Goal: Task Accomplishment & Management: Complete application form

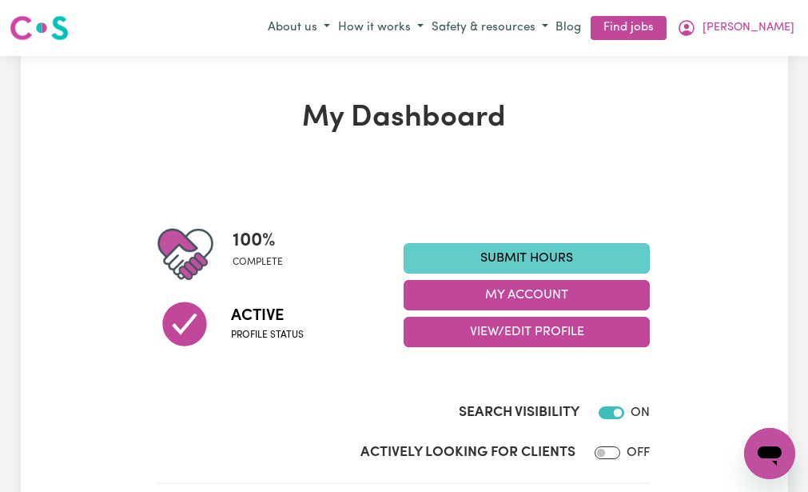
click at [430, 248] on link "Submit Hours" at bounding box center [527, 258] width 246 height 30
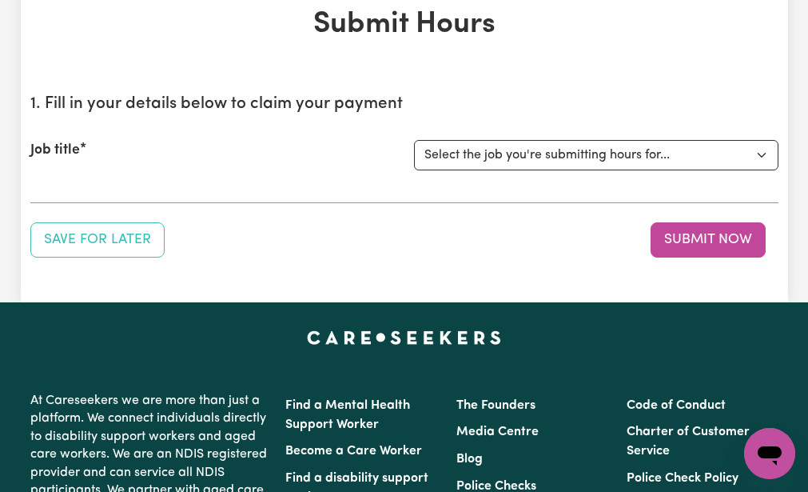
scroll to position [96, 0]
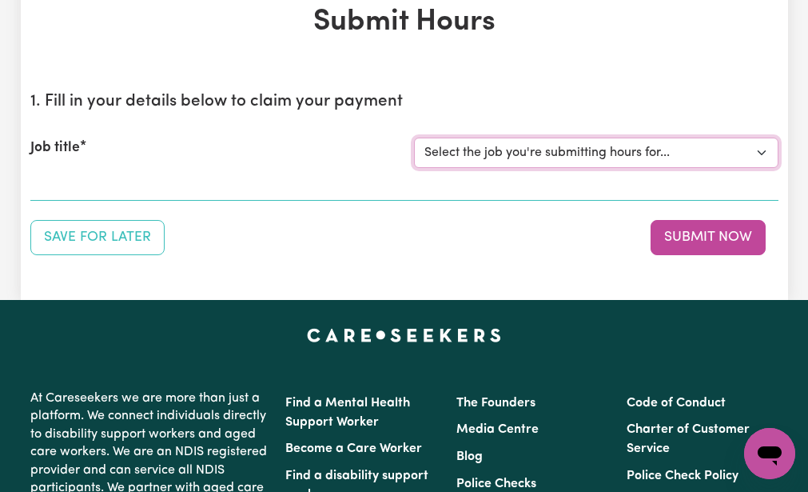
click at [484, 143] on select "Select the job you're submitting hours for... [[PERSON_NAME] (NDIS number: 4302…" at bounding box center [596, 152] width 364 height 30
select select "3393"
click at [414, 137] on select "Select the job you're submitting hours for... [[PERSON_NAME] (NDIS number: 4302…" at bounding box center [596, 152] width 364 height 30
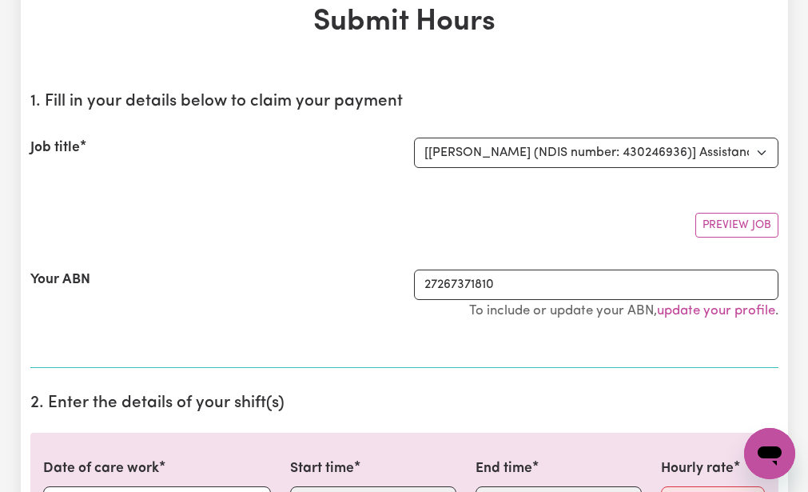
click at [428, 197] on section "1. Fill in your details below to claim your payment Job title Select the job yo…" at bounding box center [404, 223] width 748 height 289
click at [326, 336] on div "Your ABN 27267371810 To include or update your ABN, update your profile ." at bounding box center [404, 302] width 748 height 105
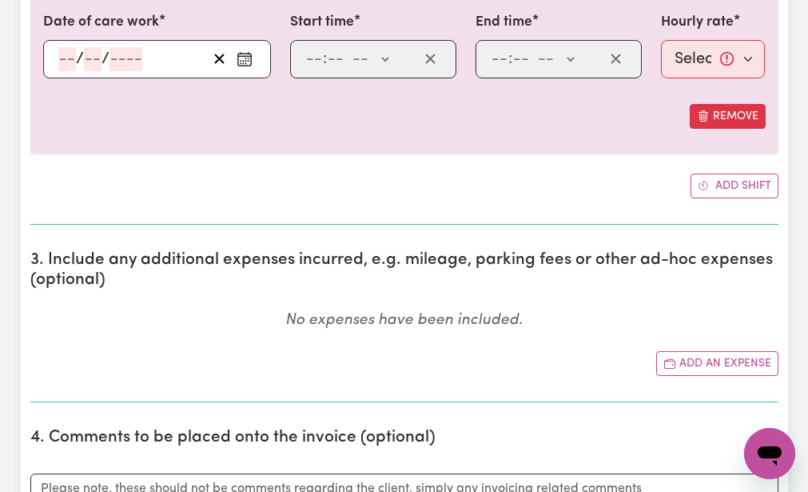
scroll to position [543, 0]
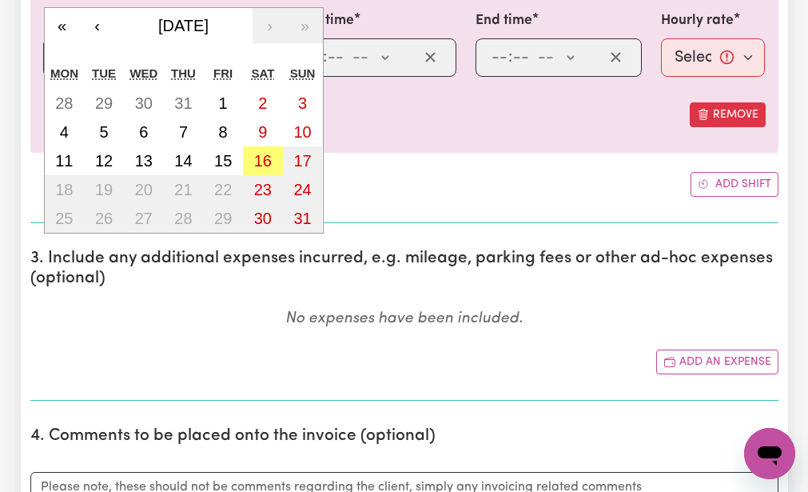
click at [65, 52] on div "/ / « ‹ [DATE] › » Mon Tue Wed Thu Fri Sat Sun 28 29 30 31 1 2 3 4 5 6 7 8 9 10…" at bounding box center [157, 57] width 228 height 38
click at [144, 153] on abbr "13" at bounding box center [144, 161] width 18 height 18
type input "[DATE]"
type input "13"
type input "8"
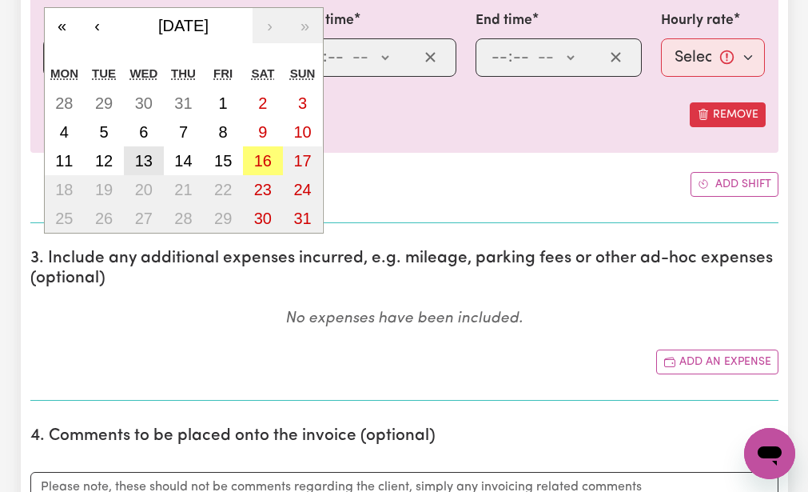
type input "2025"
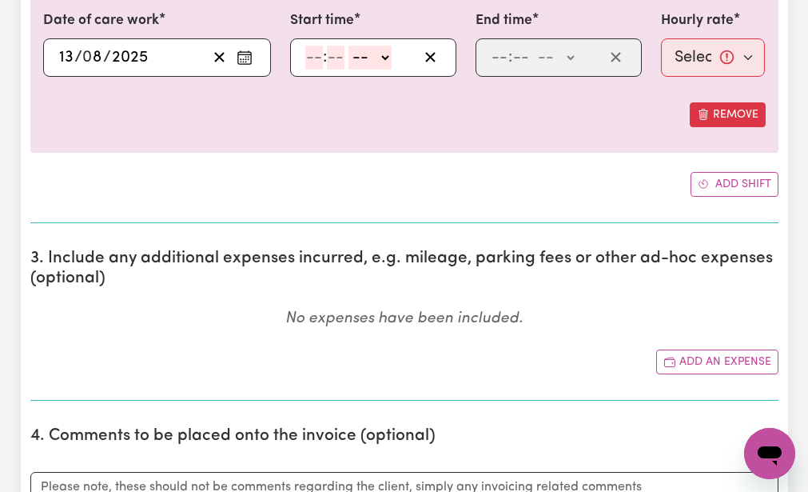
click at [312, 54] on input "number" at bounding box center [314, 58] width 18 height 24
type input "9"
type input "0"
click at [356, 54] on select "-- AM PM" at bounding box center [367, 58] width 43 height 24
select select "am"
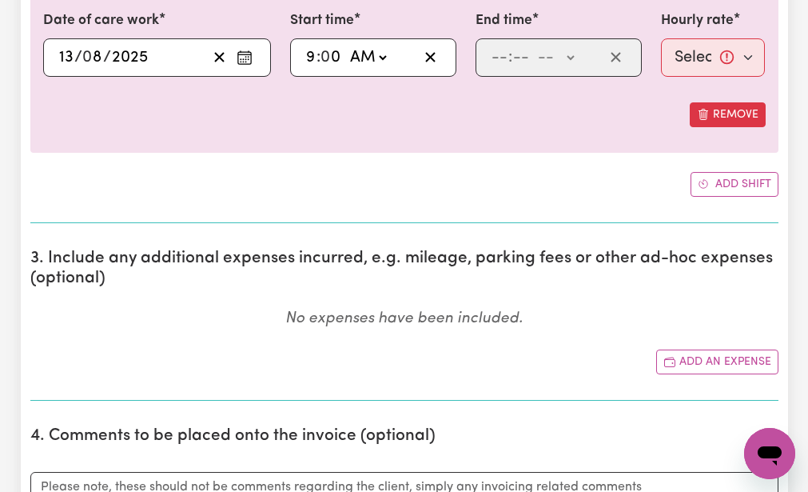
click at [346, 46] on select "-- AM PM" at bounding box center [367, 58] width 43 height 24
type input "09:00"
click at [496, 58] on input "number" at bounding box center [500, 58] width 18 height 24
type input "12"
type input "0"
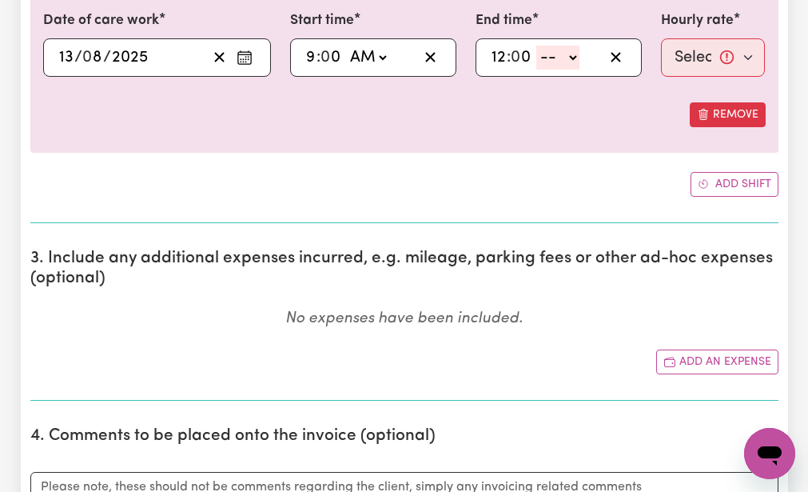
click at [544, 56] on select "-- AM PM" at bounding box center [557, 58] width 43 height 24
select select "pm"
click at [536, 46] on select "-- AM PM" at bounding box center [557, 58] width 43 height 24
type input "12:00"
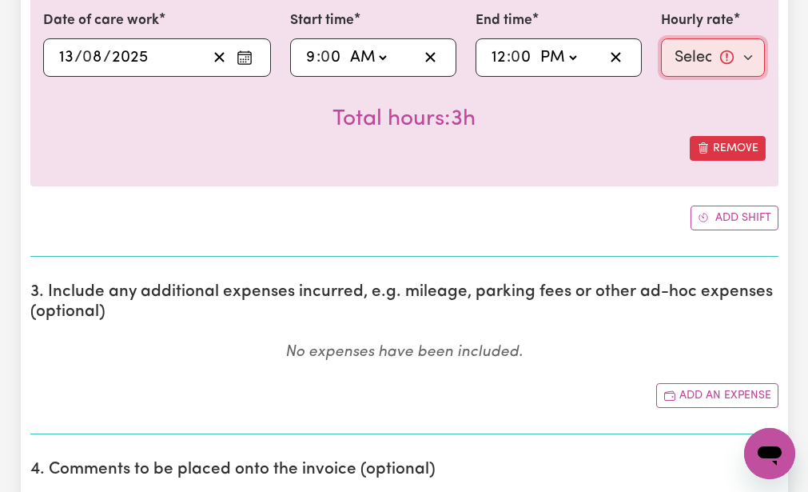
click at [687, 54] on select "Select rate... $51.98 (Weekday)" at bounding box center [713, 57] width 105 height 38
select select "51.98-Weekday"
click at [661, 38] on select "Select rate... $51.98 (Weekday)" at bounding box center [713, 57] width 105 height 38
click at [652, 109] on div "Total hours: 3h" at bounding box center [404, 106] width 723 height 59
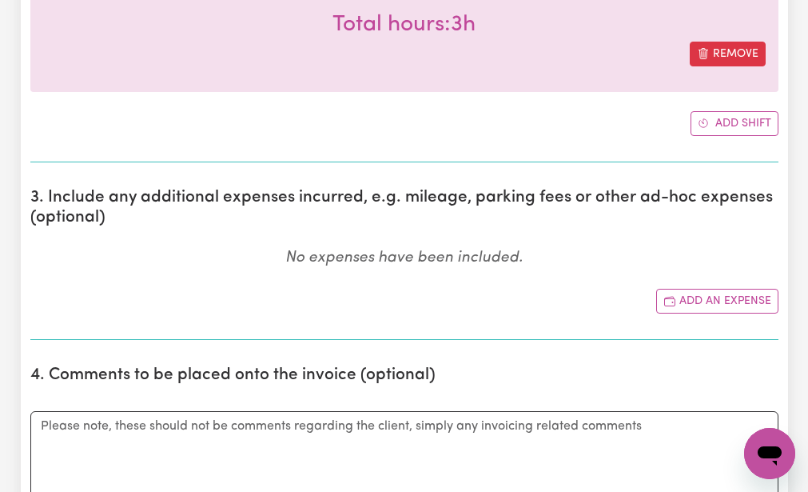
scroll to position [639, 0]
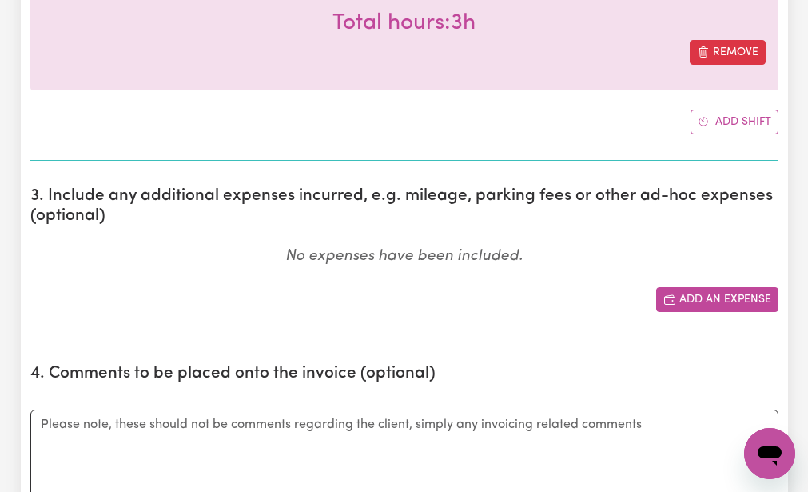
click at [690, 293] on button "Add an expense" at bounding box center [717, 299] width 122 height 25
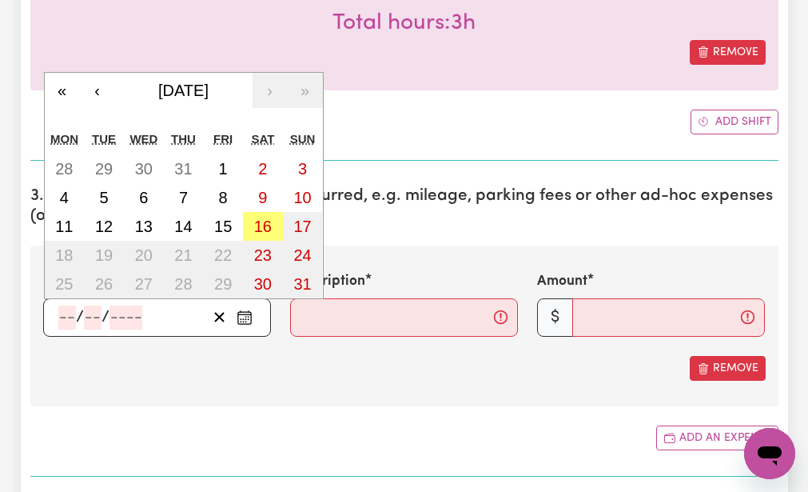
click at [63, 314] on input "number" at bounding box center [67, 317] width 18 height 24
click at [143, 225] on abbr "13" at bounding box center [144, 226] width 18 height 18
type input "[DATE]"
type input "13"
type input "8"
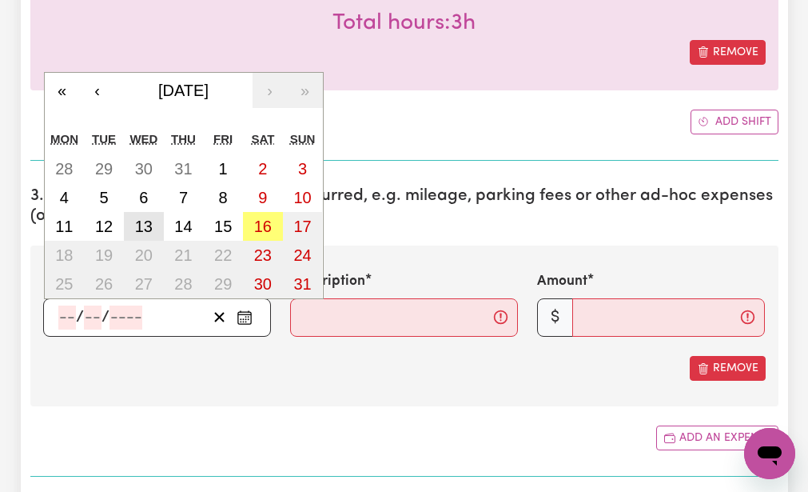
type input "2025"
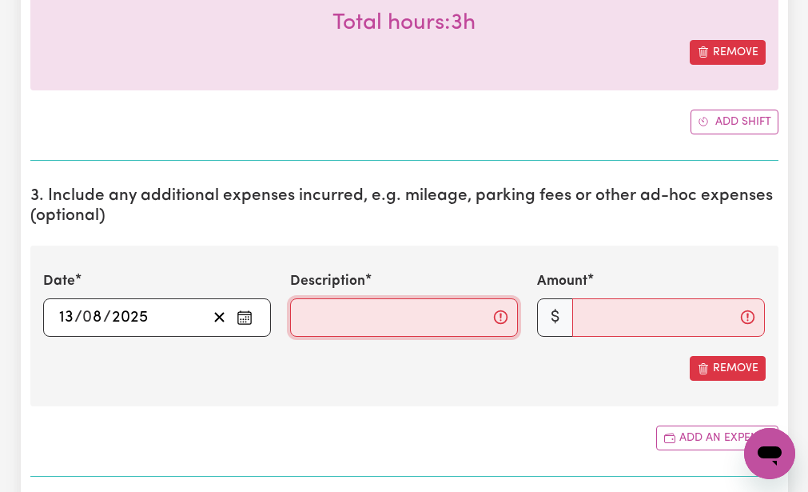
click at [297, 313] on input "Description" at bounding box center [404, 317] width 228 height 38
type input "mileage 17km"
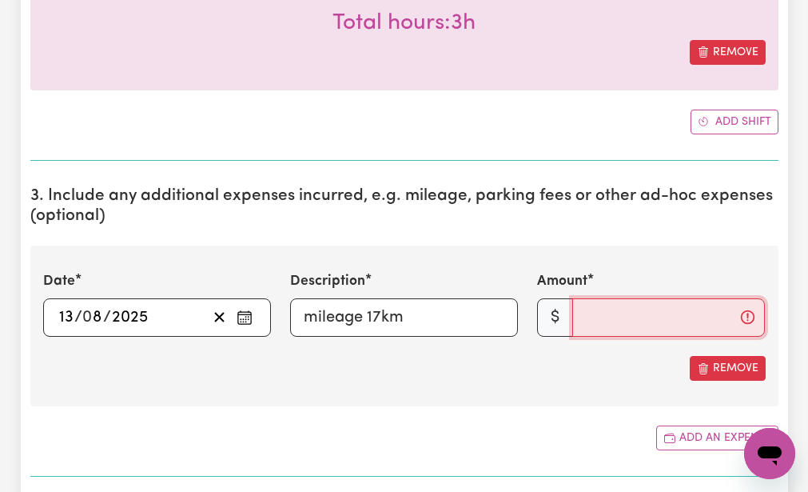
click at [589, 317] on input "Amount" at bounding box center [668, 317] width 193 height 38
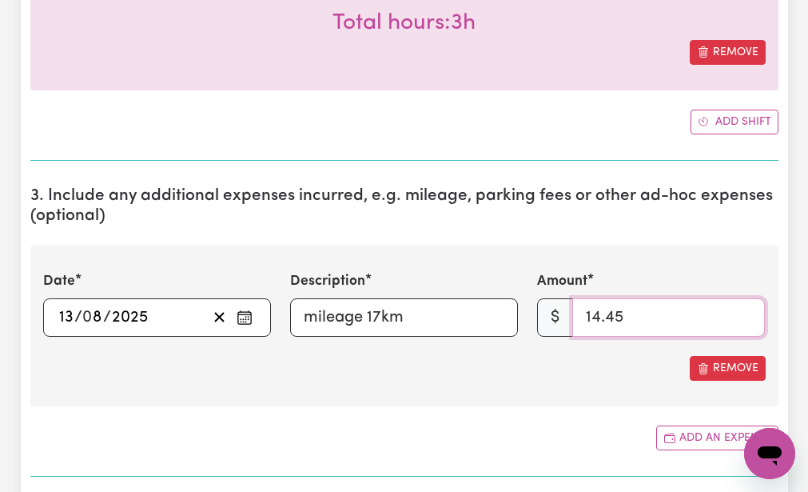
type input "14.45"
click at [518, 383] on div "Date [DATE] 13 / 0 8 / 2025 « ‹ [DATE] › » Mon Tue Wed Thu Fri Sat Sun 28 29 30…" at bounding box center [404, 325] width 748 height 161
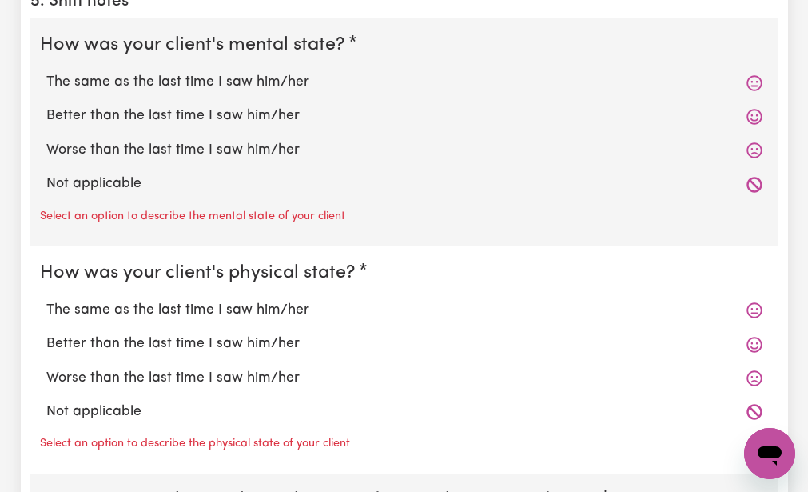
scroll to position [1375, 0]
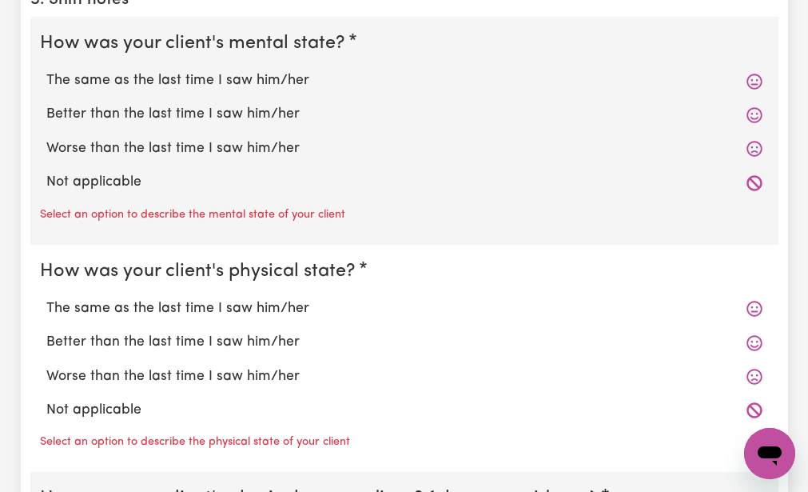
click at [73, 77] on label "The same as the last time I saw him/her" at bounding box center [404, 80] width 716 height 21
click at [46, 70] on input "The same as the last time I saw him/her" at bounding box center [46, 70] width 1 height 1
radio input "true"
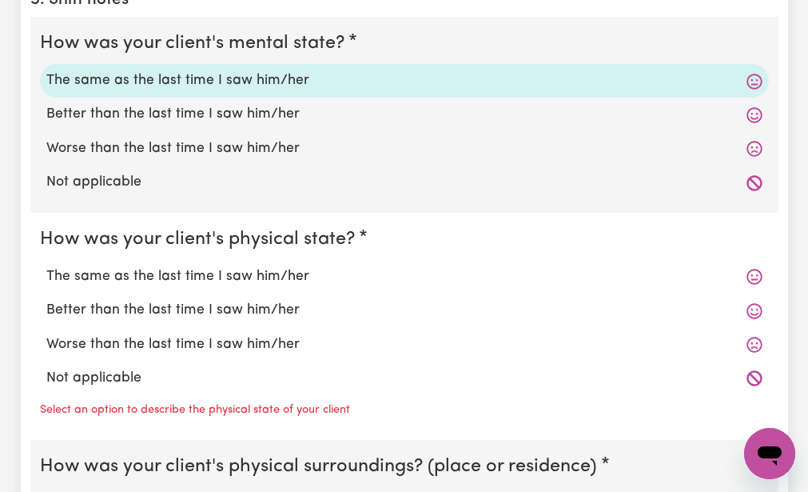
click at [69, 219] on fieldset "How was your client's physical state? The same as the last time I saw him/her B…" at bounding box center [404, 327] width 748 height 228
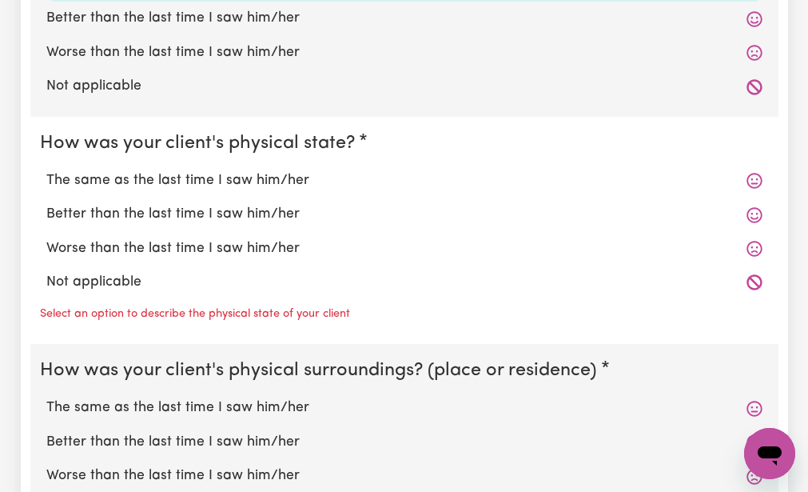
scroll to position [1503, 0]
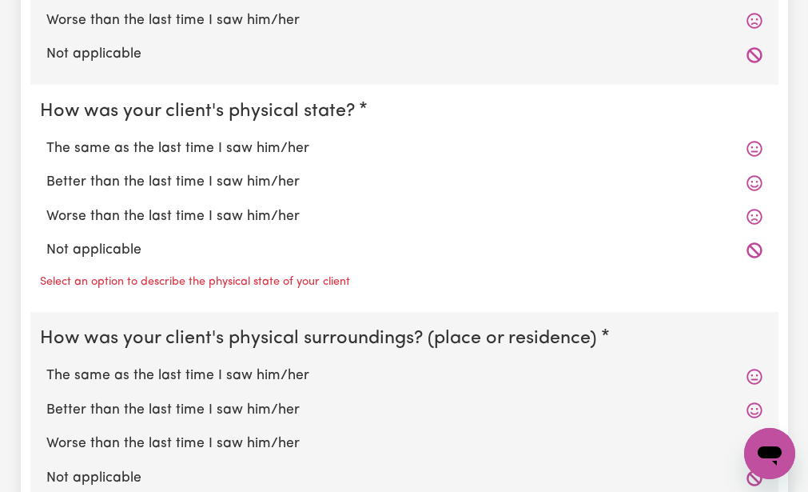
click at [101, 148] on label "The same as the last time I saw him/her" at bounding box center [404, 148] width 716 height 21
click at [46, 138] on input "The same as the last time I saw him/her" at bounding box center [46, 137] width 1 height 1
radio input "true"
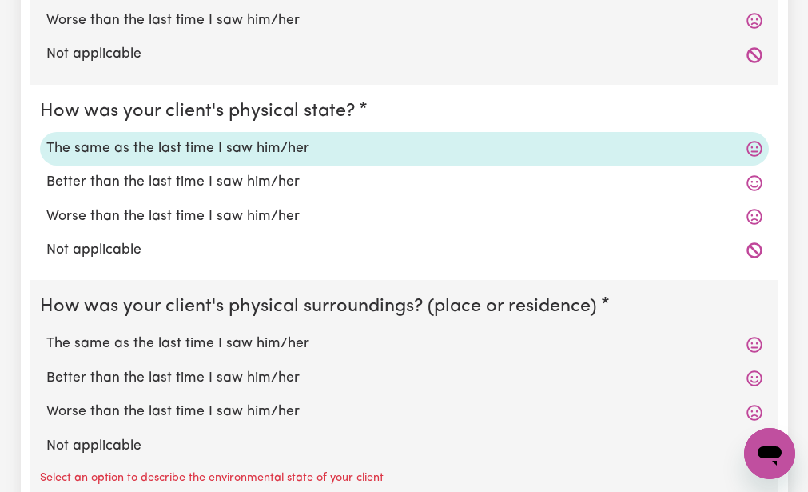
click at [81, 271] on fieldset "How was your client's physical state? The same as the last time I saw him/her B…" at bounding box center [404, 183] width 748 height 196
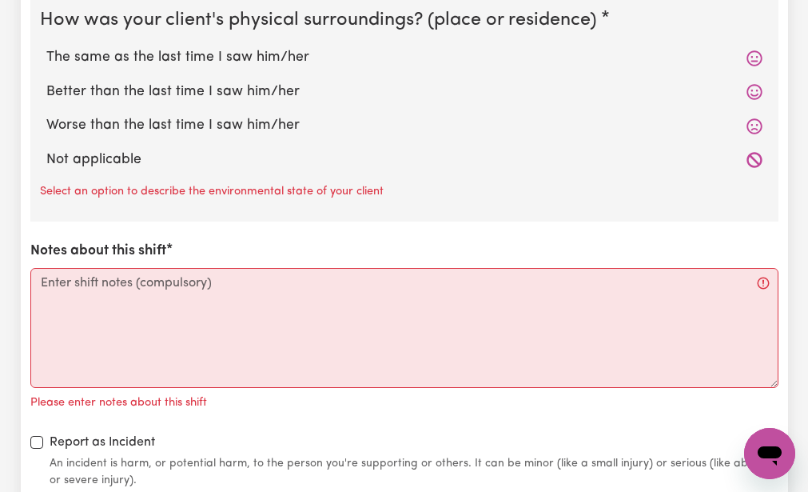
scroll to position [1790, 0]
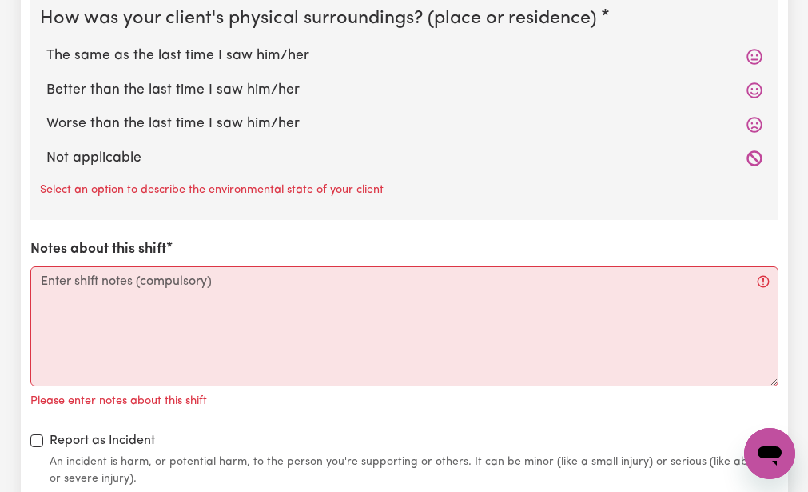
click at [68, 50] on label "The same as the last time I saw him/her" at bounding box center [404, 56] width 716 height 21
click at [46, 46] on input "The same as the last time I saw him/her" at bounding box center [46, 45] width 1 height 1
radio input "true"
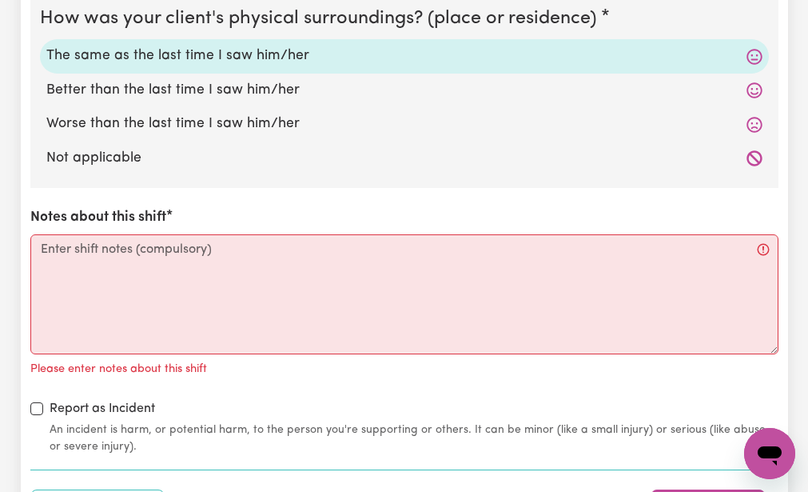
click at [65, 195] on div "How was your client's mental state? The same as the last time I saw him/her Bet…" at bounding box center [404, 28] width 748 height 854
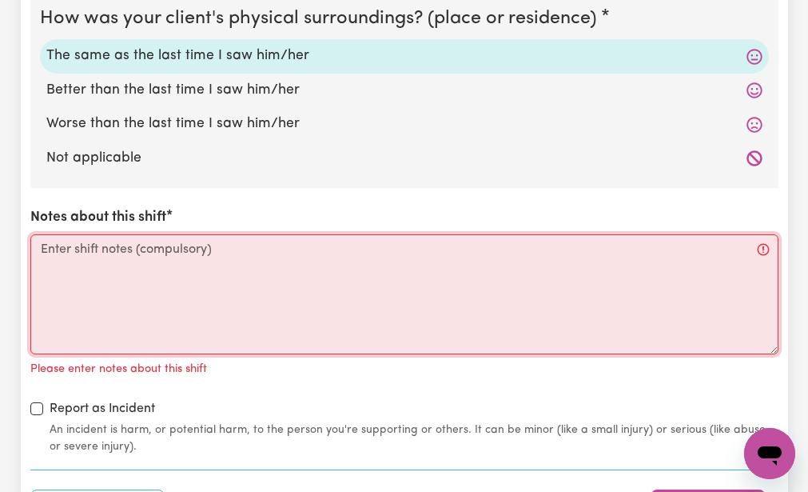
click at [40, 249] on textarea "Notes about this shift" at bounding box center [404, 294] width 748 height 120
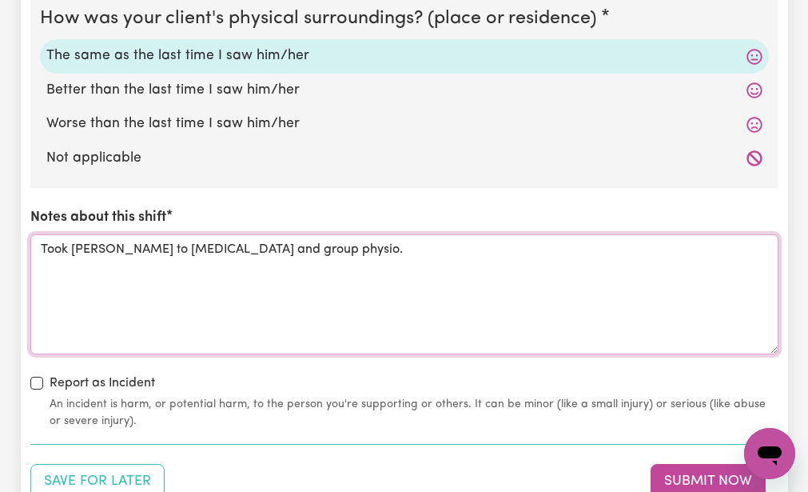
type textarea "Took [PERSON_NAME] to [MEDICAL_DATA] and group physio."
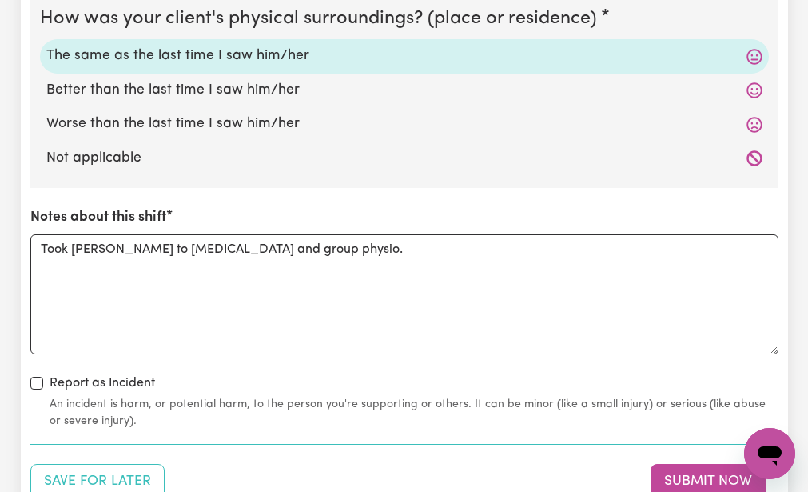
click at [192, 368] on div "How was your client's mental state? The same as the last time I saw him/her Bet…" at bounding box center [404, 15] width 748 height 829
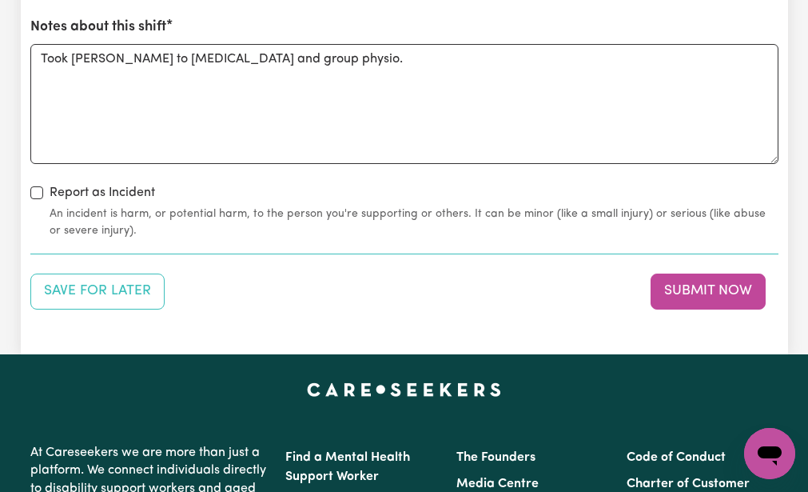
scroll to position [1982, 0]
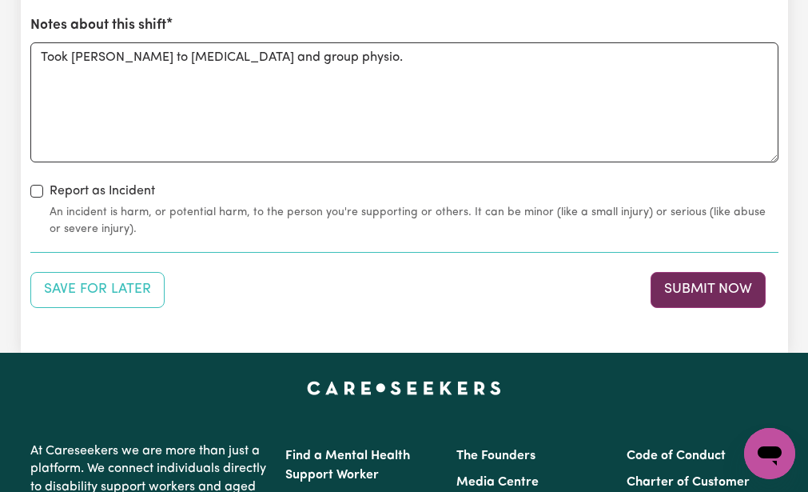
click at [672, 280] on button "Submit Now" at bounding box center [708, 289] width 115 height 35
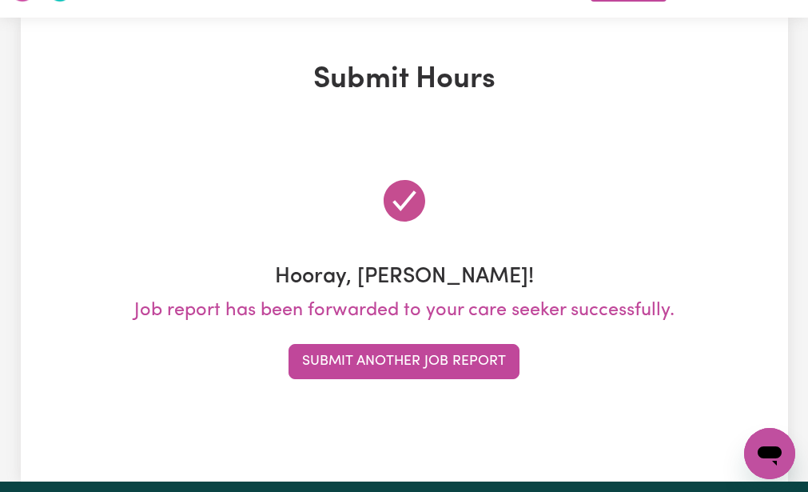
scroll to position [0, 0]
